Goal: Task Accomplishment & Management: Understand process/instructions

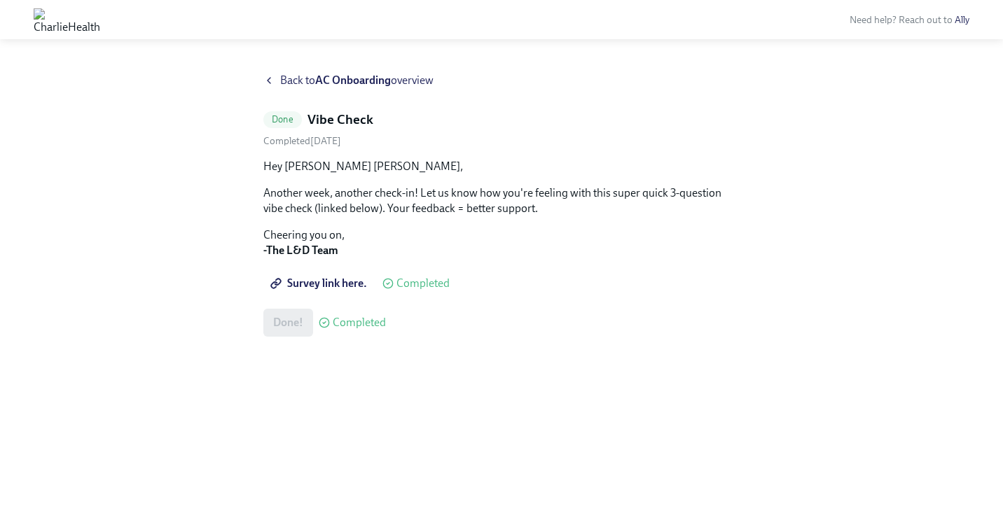
click at [286, 85] on span "Back to AC Onboarding overview" at bounding box center [356, 80] width 153 height 15
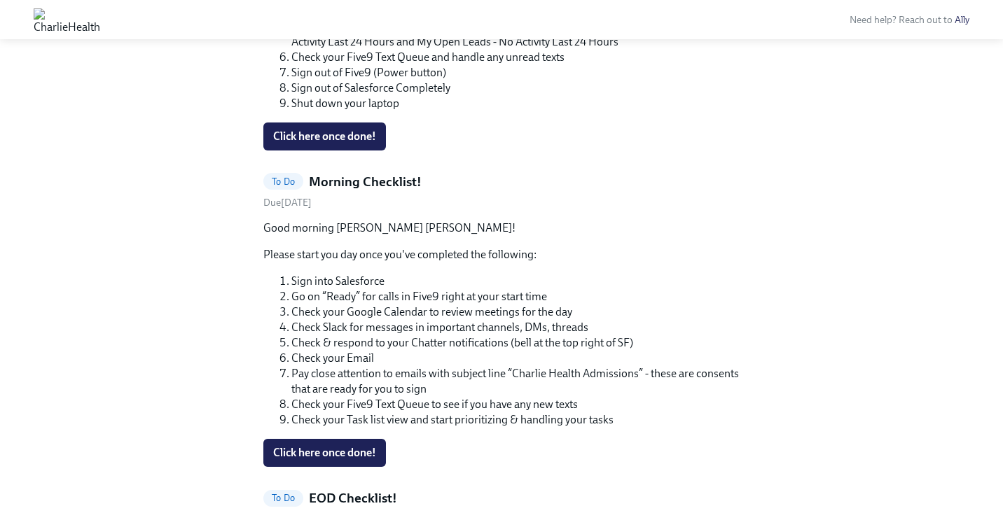
scroll to position [739, 0]
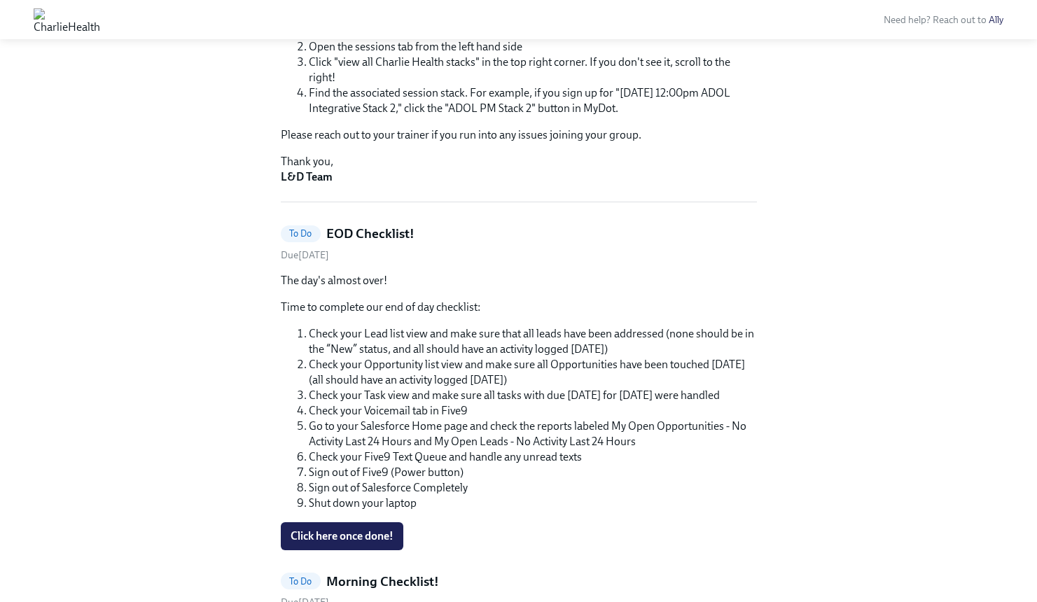
scroll to position [252, 0]
